Goal: Information Seeking & Learning: Compare options

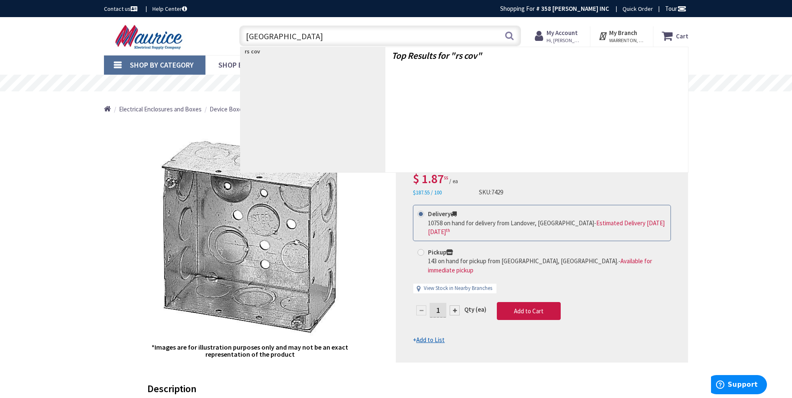
type input "rs cover"
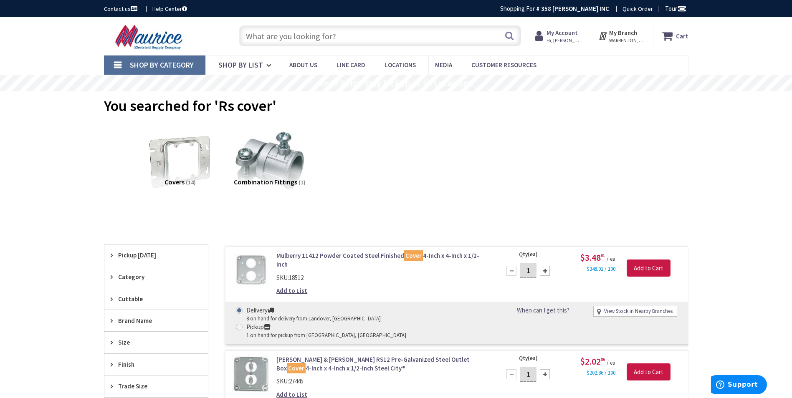
click at [335, 31] on input "text" at bounding box center [380, 35] width 282 height 21
type input "d"
click at [357, 26] on input "text" at bounding box center [380, 35] width 282 height 21
click at [357, 32] on input "text" at bounding box center [380, 35] width 282 height 21
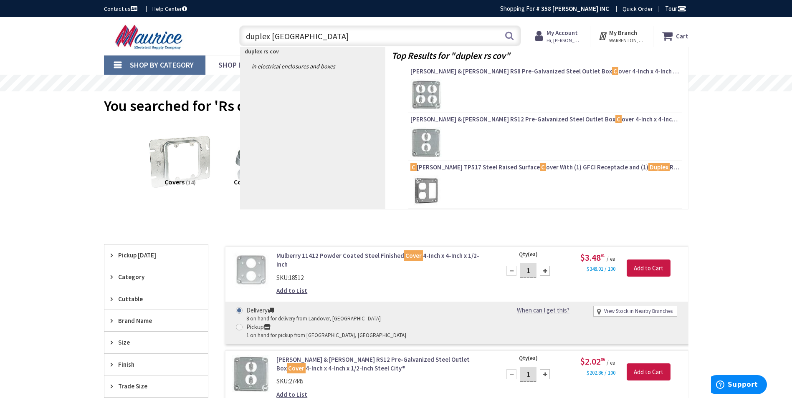
type input "duplex rs cover"
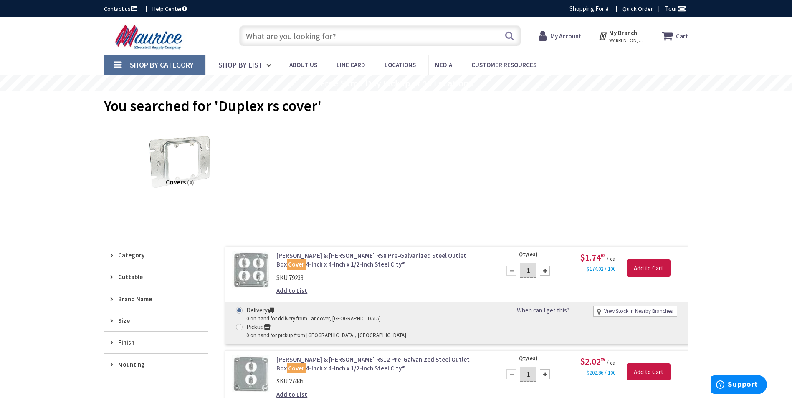
click at [337, 29] on input "text" at bounding box center [380, 35] width 282 height 21
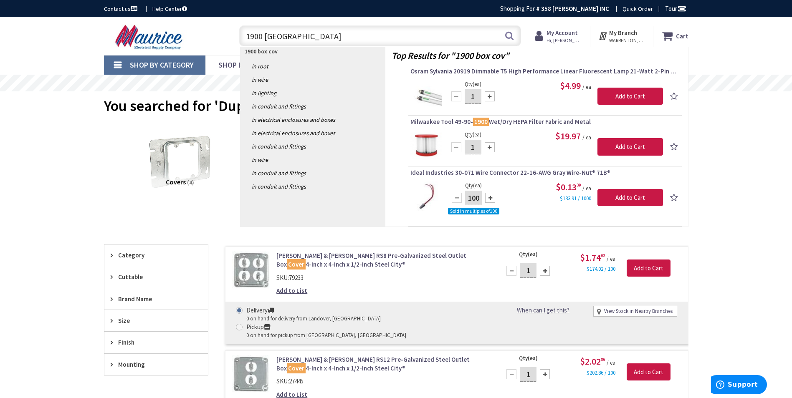
type input "1900 box cover"
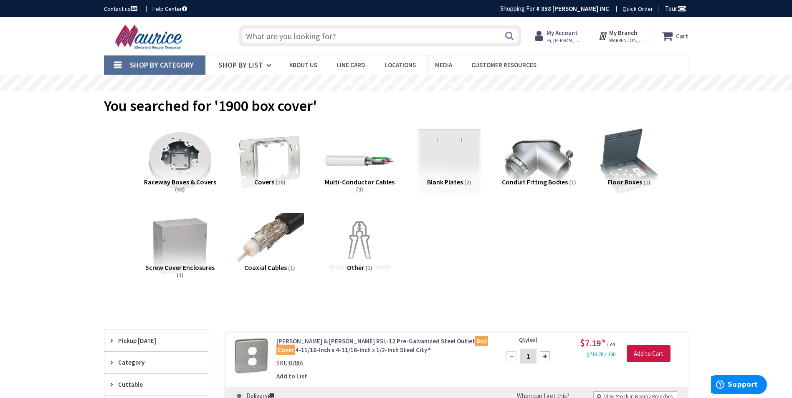
click at [436, 34] on input "text" at bounding box center [380, 35] width 282 height 21
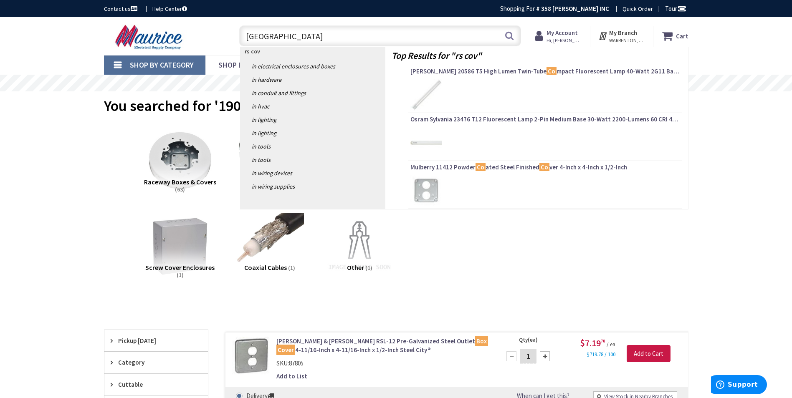
type input "rs cover"
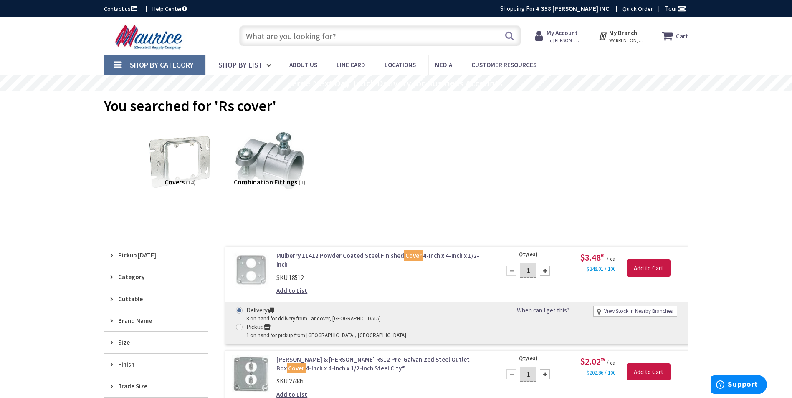
click at [324, 39] on input "text" at bounding box center [380, 35] width 282 height 21
click at [371, 33] on input "text" at bounding box center [380, 35] width 282 height 21
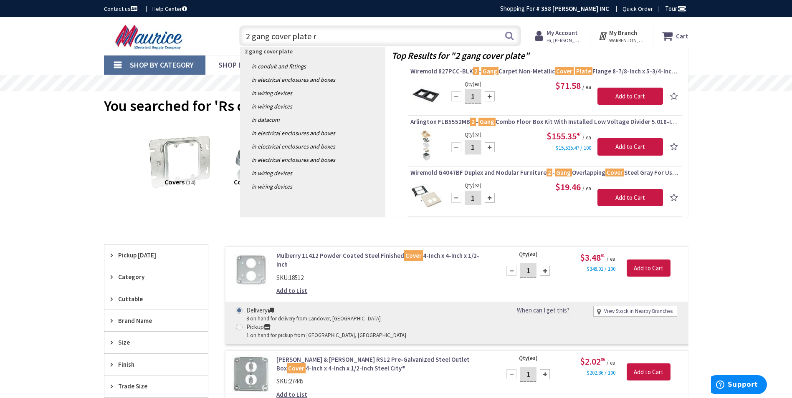
type input "2 gang cover plate rs"
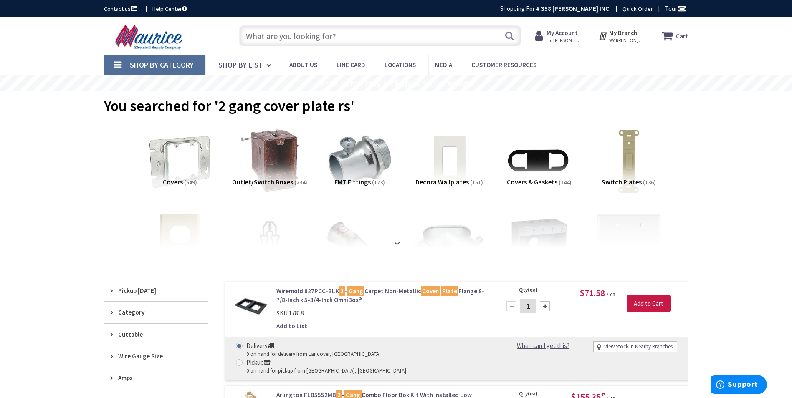
click at [380, 28] on input "text" at bounding box center [380, 35] width 282 height 21
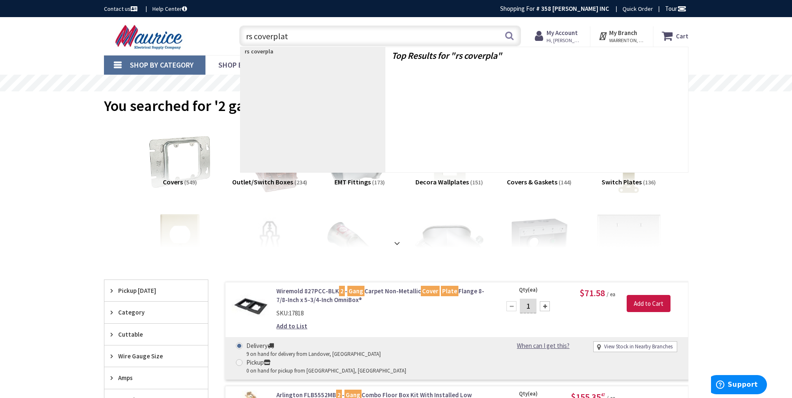
type input "rs coverplate"
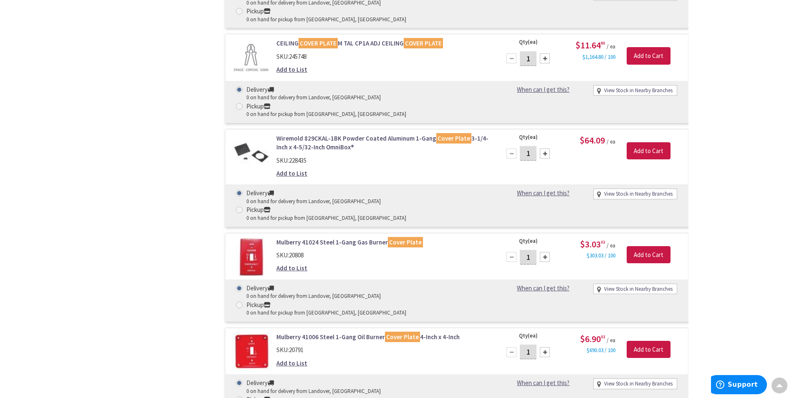
scroll to position [5773, 0]
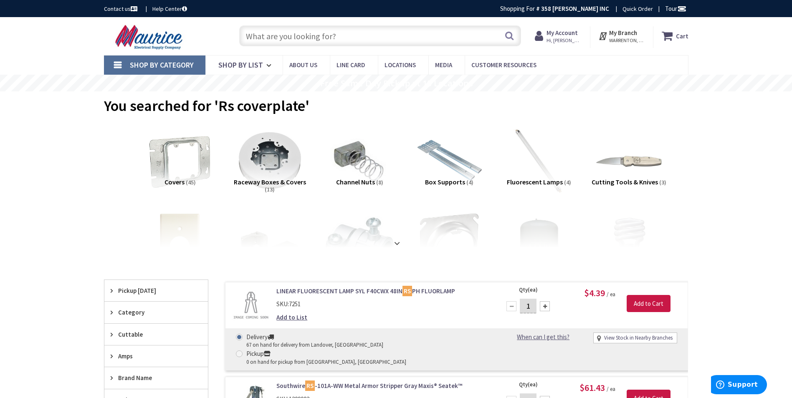
click at [381, 41] on input "text" at bounding box center [380, 35] width 282 height 21
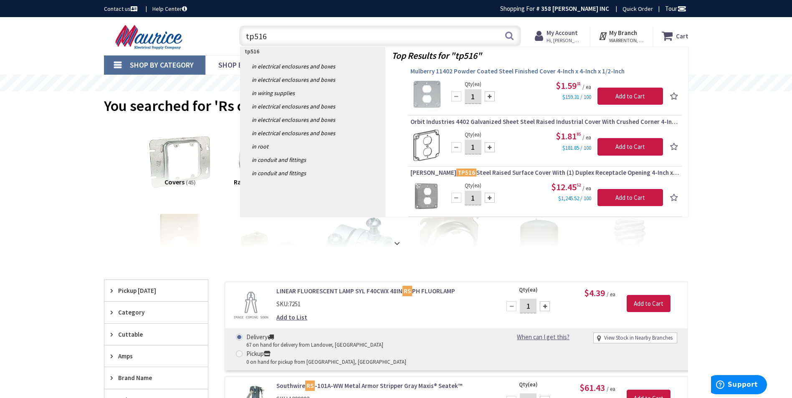
type input "tp516"
click at [528, 75] on span "Mulberry 11402 Powder Coated Steel Finished Cover 4-Inch x 4-Inch x 1/2-Inch" at bounding box center [544, 71] width 269 height 8
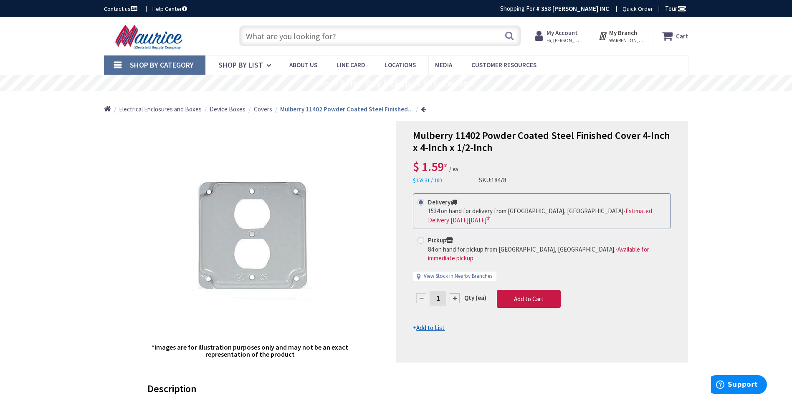
click at [366, 29] on input "text" at bounding box center [380, 35] width 282 height 21
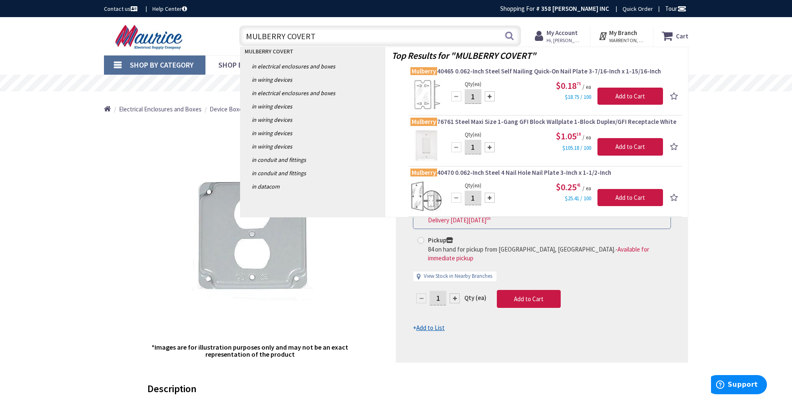
type input "MULBERRY COVER"
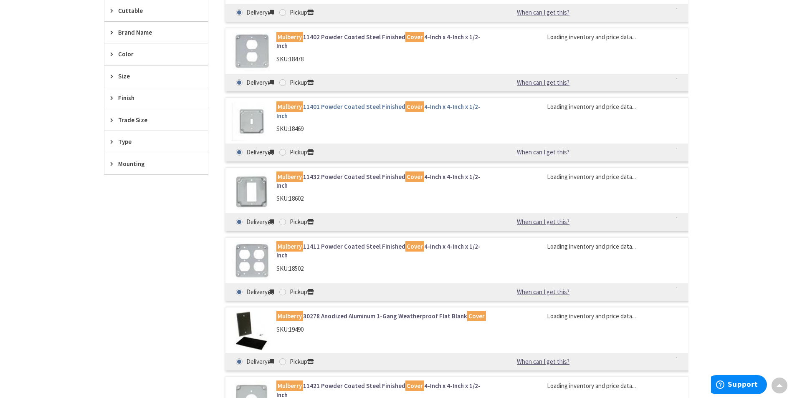
scroll to position [376, 0]
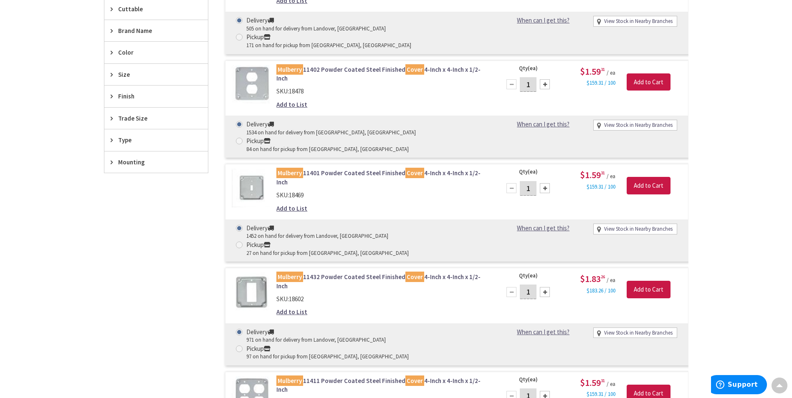
drag, startPoint x: 220, startPoint y: 112, endPoint x: 212, endPoint y: 115, distance: 8.8
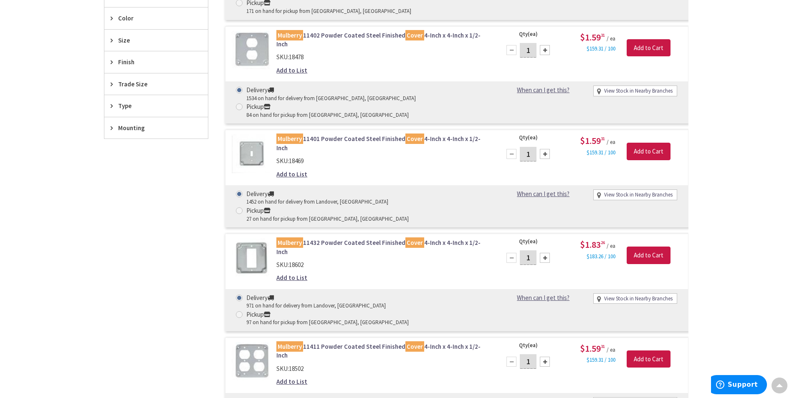
scroll to position [459, 0]
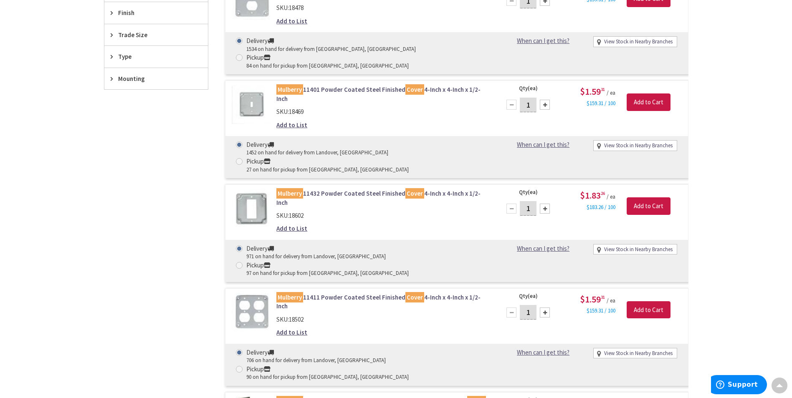
click at [333, 293] on link "Mulberry 11411 Powder Coated Steel Finished Cover 4-Inch x 4-Inch x 1/2-Inch" at bounding box center [382, 302] width 213 height 18
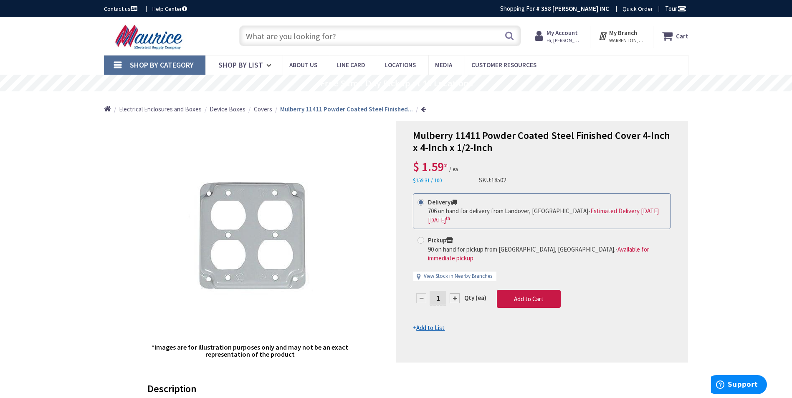
click at [438, 28] on input "text" at bounding box center [380, 35] width 282 height 21
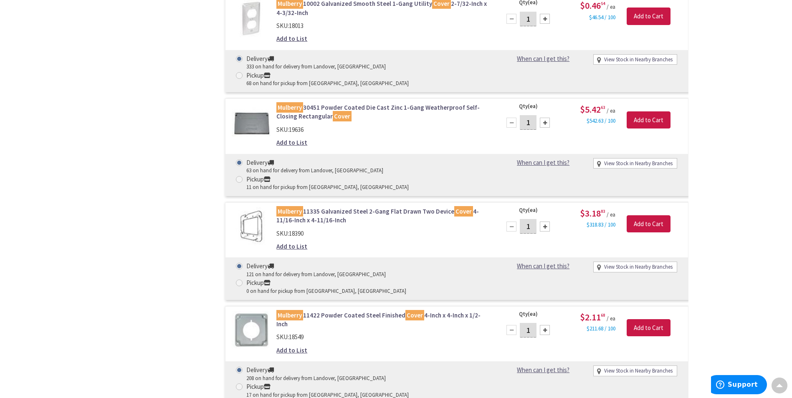
scroll to position [1959, 0]
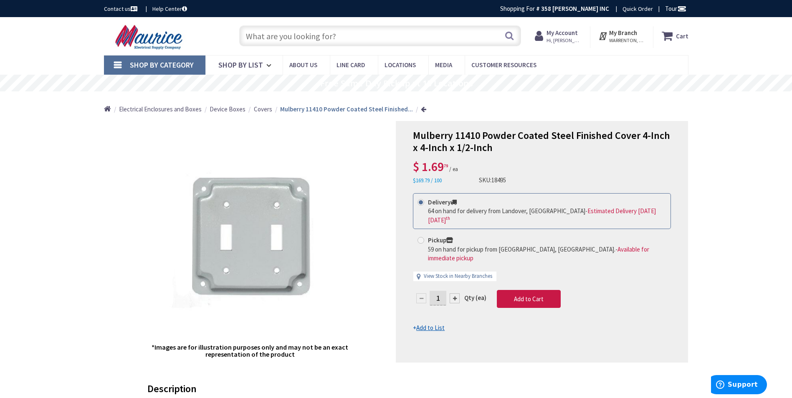
click at [429, 47] on div "Search" at bounding box center [378, 35] width 286 height 27
click at [429, 43] on input "text" at bounding box center [380, 35] width 282 height 21
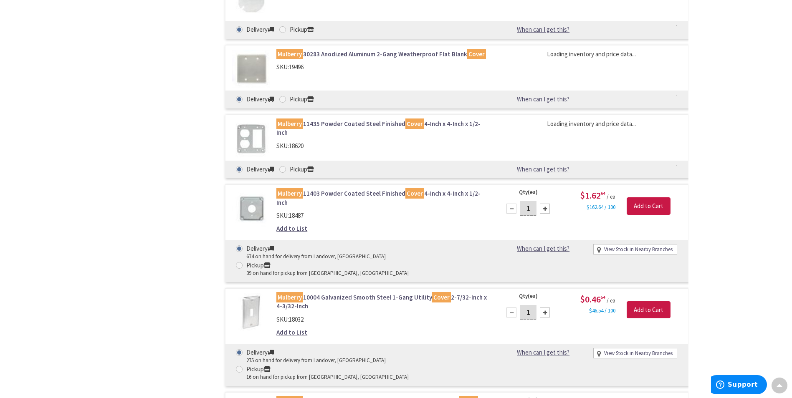
scroll to position [1007, 0]
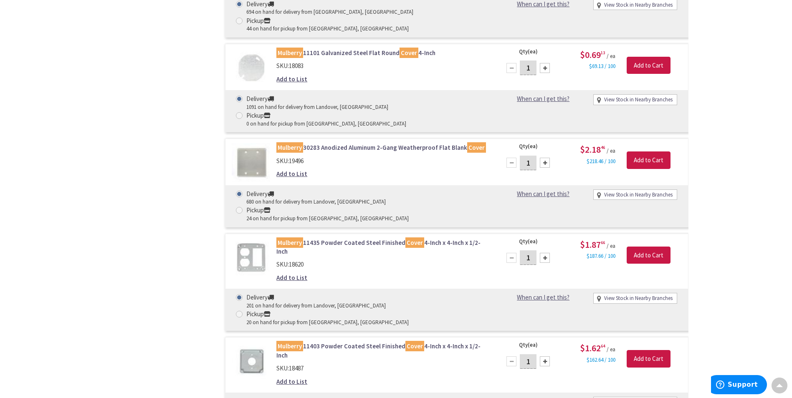
click at [339, 238] on link "Mulberry 11435 Powder Coated Steel Finished Cover 4-Inch x 4-Inch x 1/2-Inch" at bounding box center [382, 247] width 213 height 18
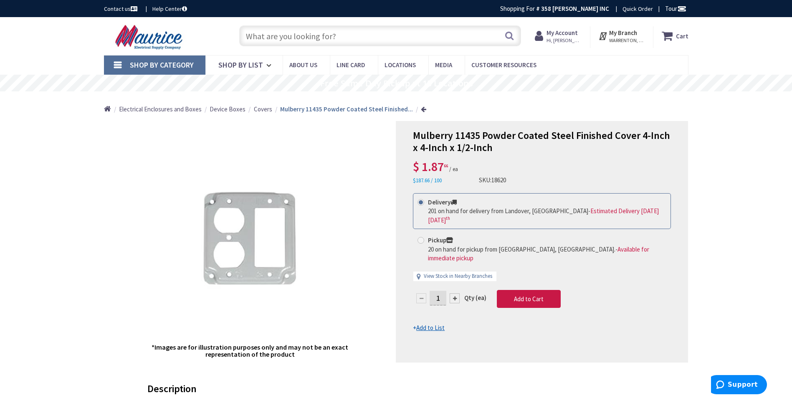
click at [431, 38] on input "text" at bounding box center [380, 35] width 282 height 21
type input "2"
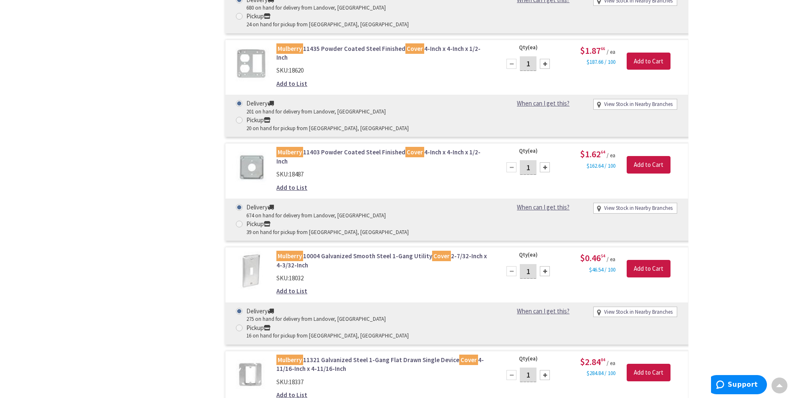
scroll to position [1216, 0]
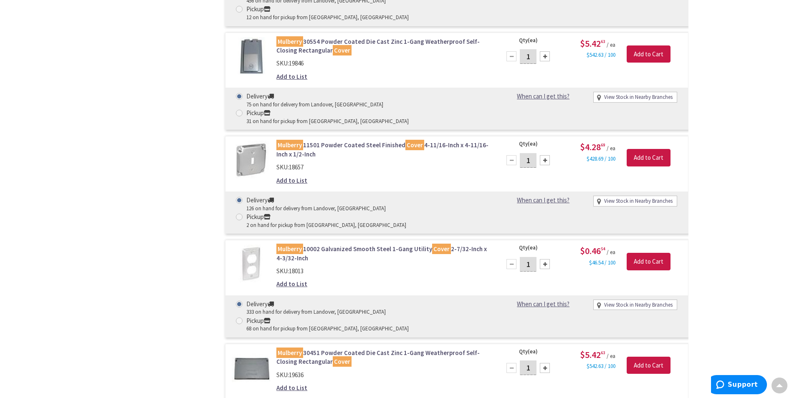
scroll to position [1717, 0]
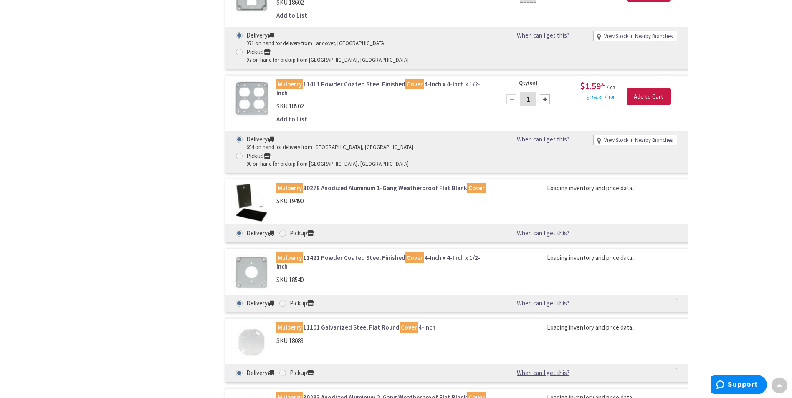
click at [352, 253] on link "Mulberry 11421 Powder Coated Steel Finished Cover 4-Inch x 4-Inch x 1/2-Inch" at bounding box center [382, 262] width 213 height 18
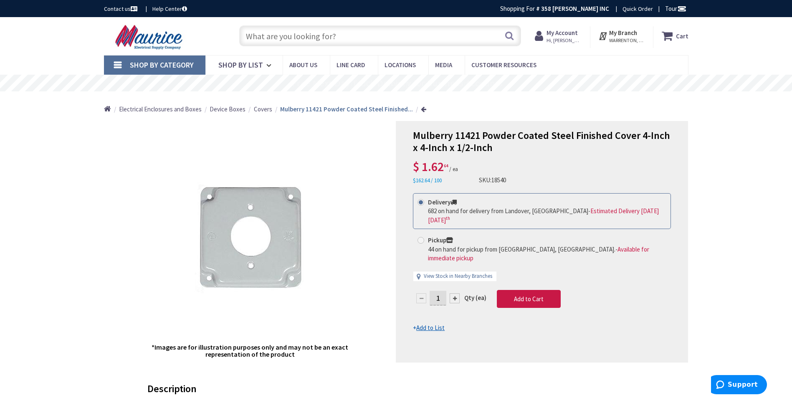
click at [368, 39] on input "text" at bounding box center [380, 35] width 282 height 21
click at [350, 30] on input "text" at bounding box center [380, 35] width 282 height 21
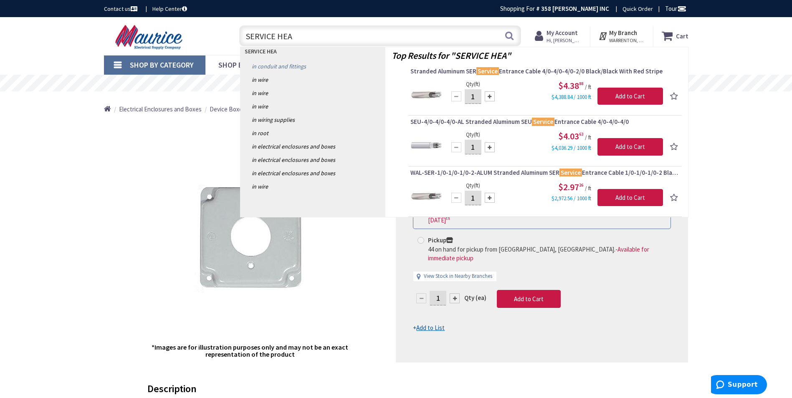
type input "SERVICE HEAD"
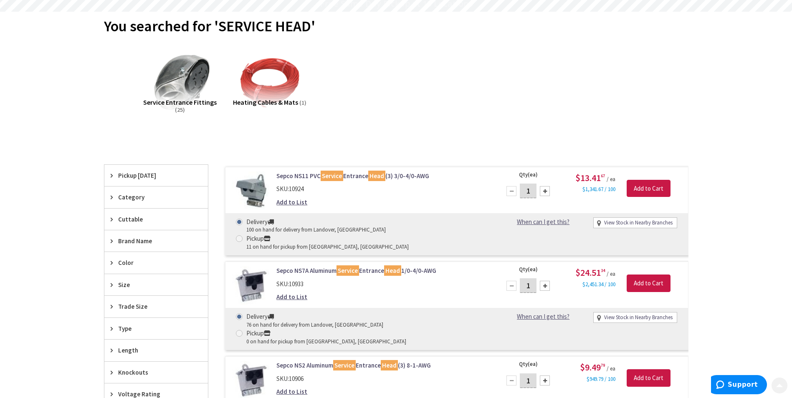
scroll to position [125, 0]
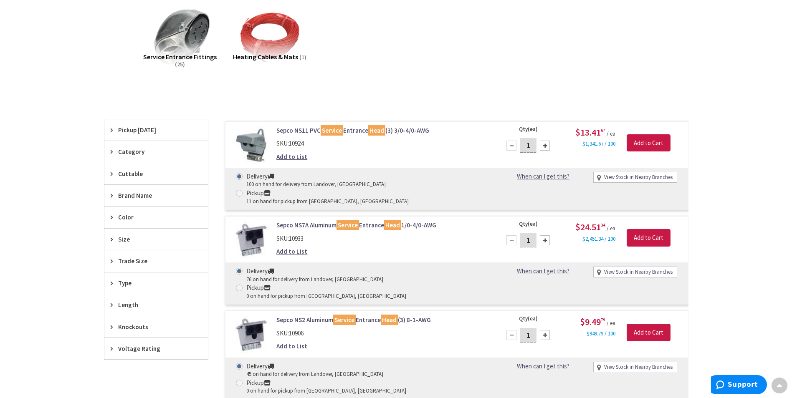
click at [396, 130] on link "Sepco NS11 PVC Service Entrance Head (3) 3/0-4/0-AWG" at bounding box center [382, 130] width 213 height 9
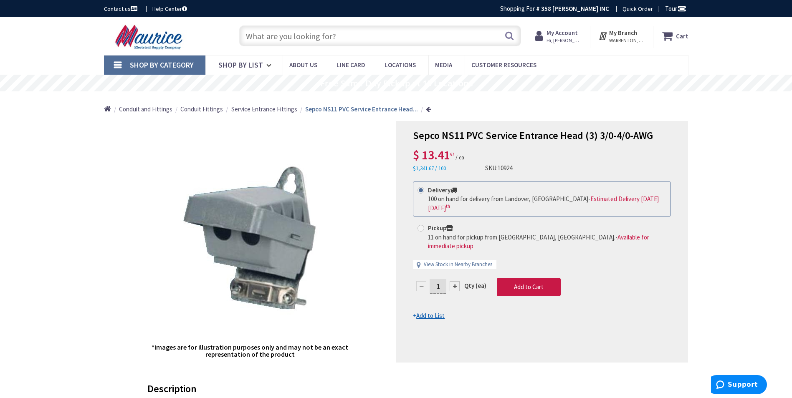
click at [454, 35] on input "text" at bounding box center [380, 35] width 282 height 21
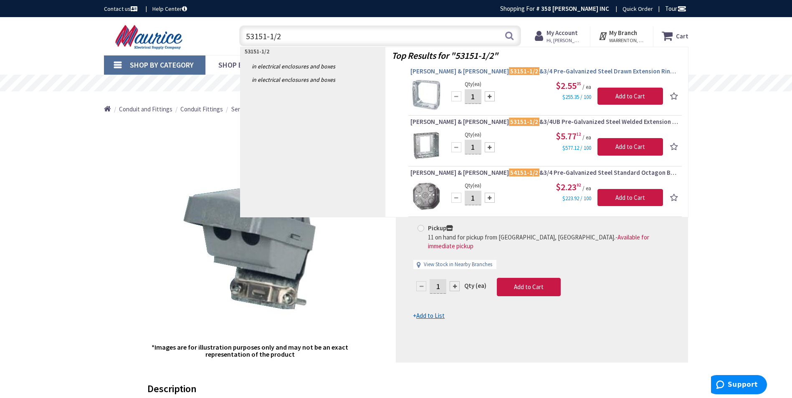
type input "53151-1/2"
click at [504, 71] on span "Thomas & Betts 53151-1/2 &3/4 Pre-Galvanized Steel Drawn Extension Ring 4-Inch …" at bounding box center [544, 71] width 269 height 8
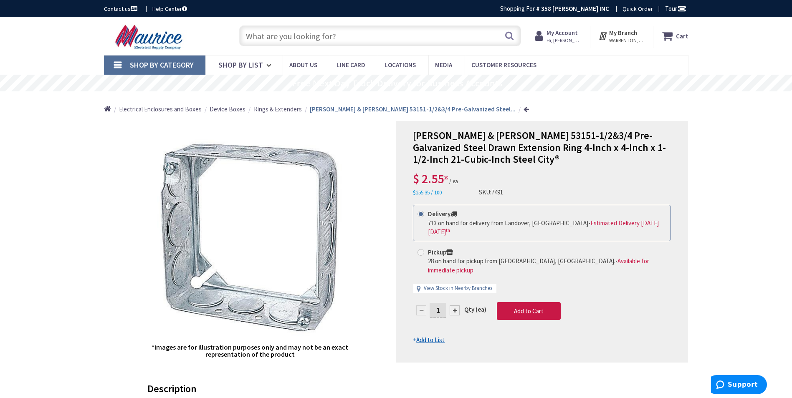
click at [298, 33] on input "text" at bounding box center [380, 35] width 282 height 21
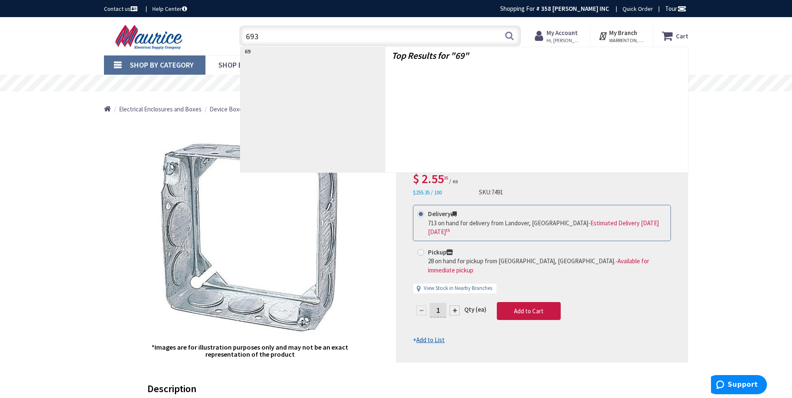
type input "6935"
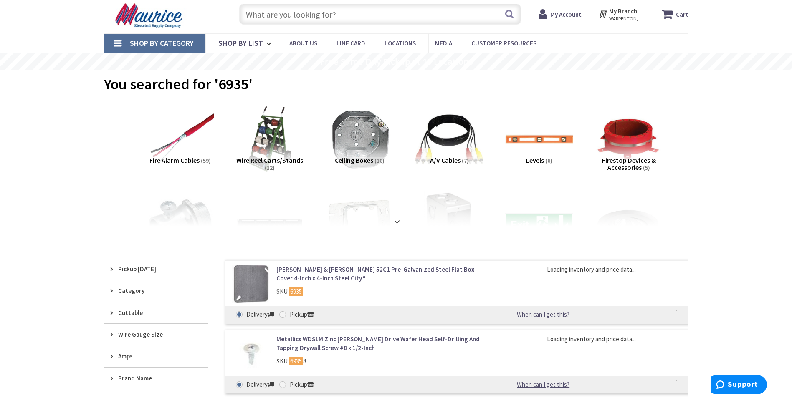
scroll to position [42, 0]
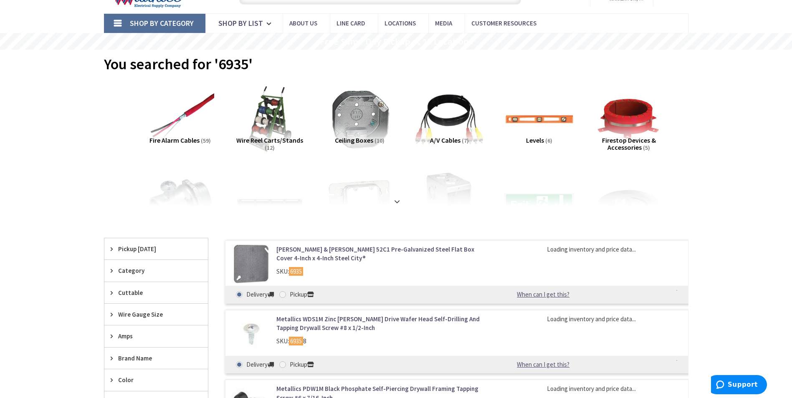
click at [383, 251] on link "[PERSON_NAME] & [PERSON_NAME] 52C1 Pre-Galvanized Steel Flat Box Cover 4-Inch x…" at bounding box center [382, 254] width 213 height 18
